Goal: Information Seeking & Learning: Learn about a topic

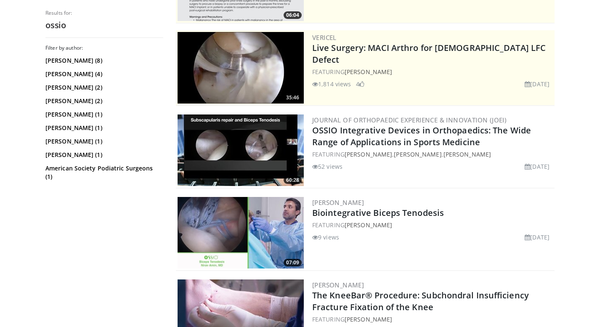
scroll to position [164, 0]
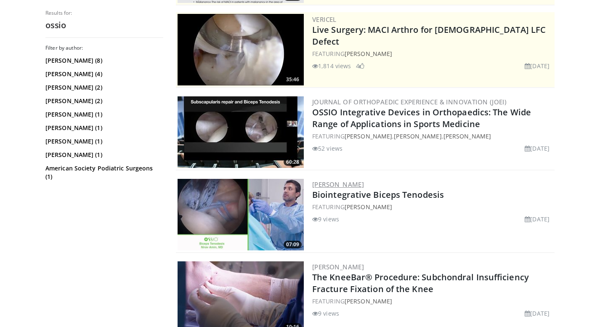
click at [326, 184] on link "[PERSON_NAME]" at bounding box center [338, 184] width 52 height 8
